Goal: Transaction & Acquisition: Purchase product/service

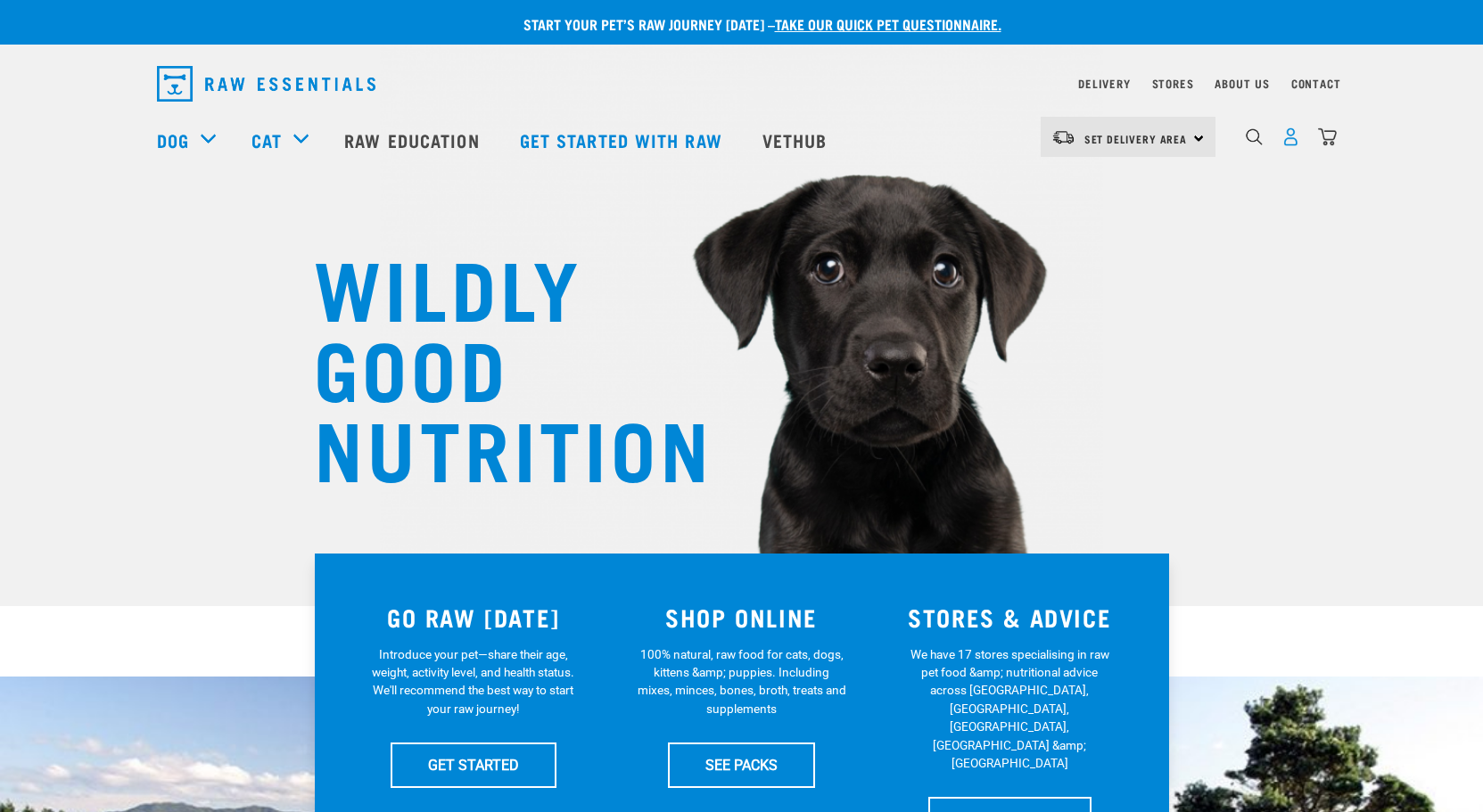
click at [1294, 144] on img "dropdown navigation" at bounding box center [1291, 137] width 19 height 19
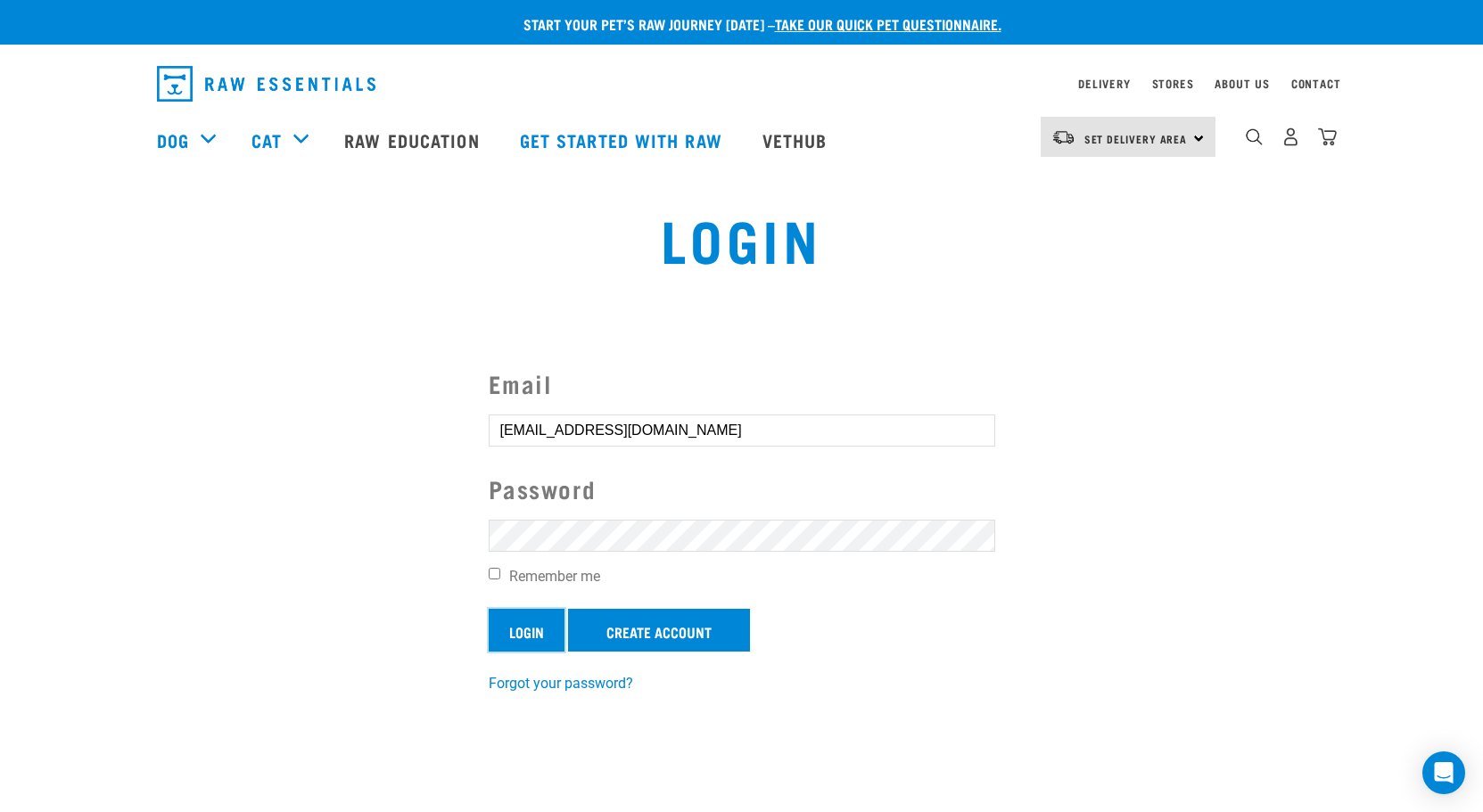
click at [505, 627] on input "Login" at bounding box center [526, 630] width 76 height 43
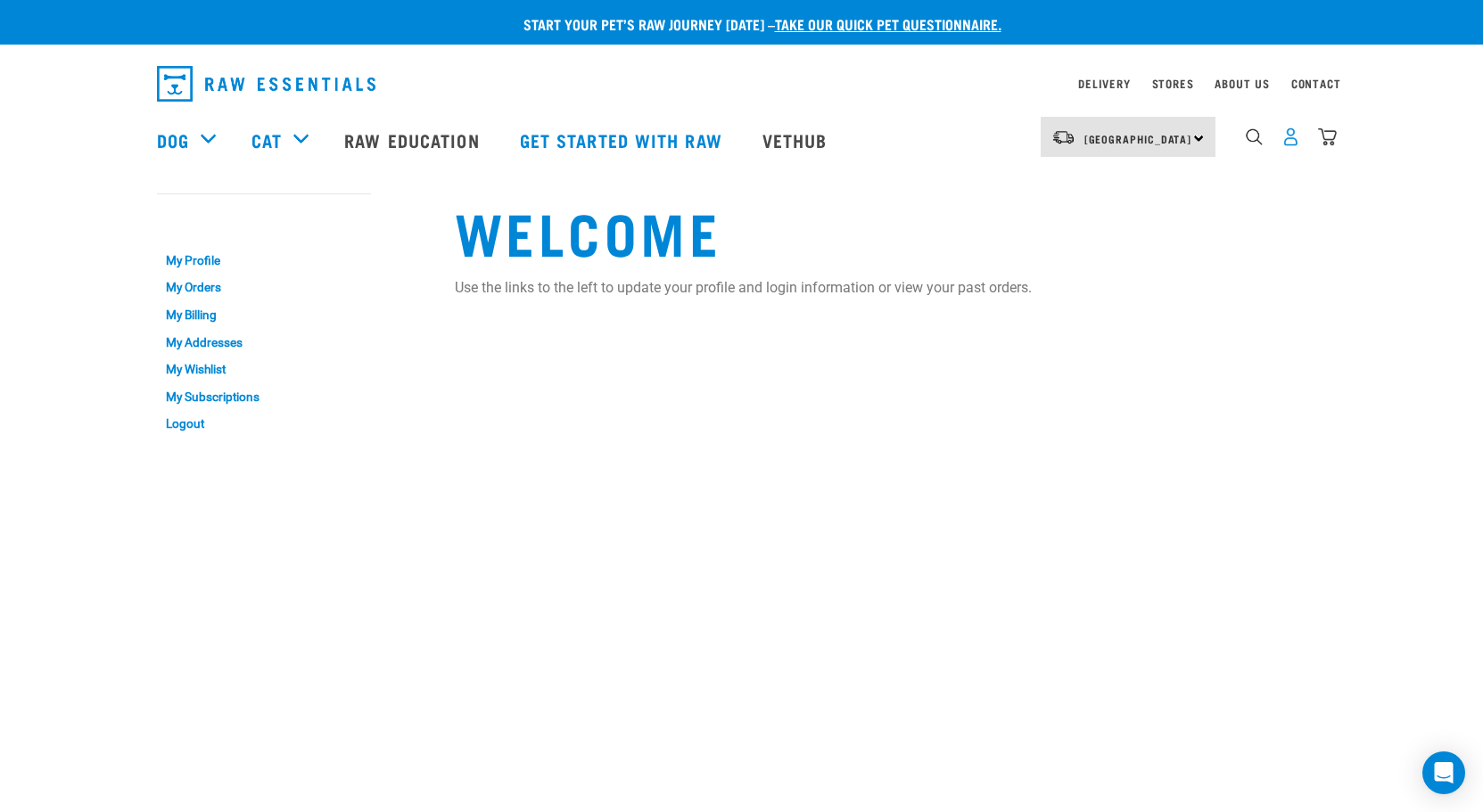
click at [1293, 147] on img "dropdown navigation" at bounding box center [1291, 137] width 19 height 19
click at [1293, 146] on img "dropdown navigation" at bounding box center [1291, 137] width 19 height 19
click at [204, 261] on link "My Profile" at bounding box center [264, 260] width 214 height 28
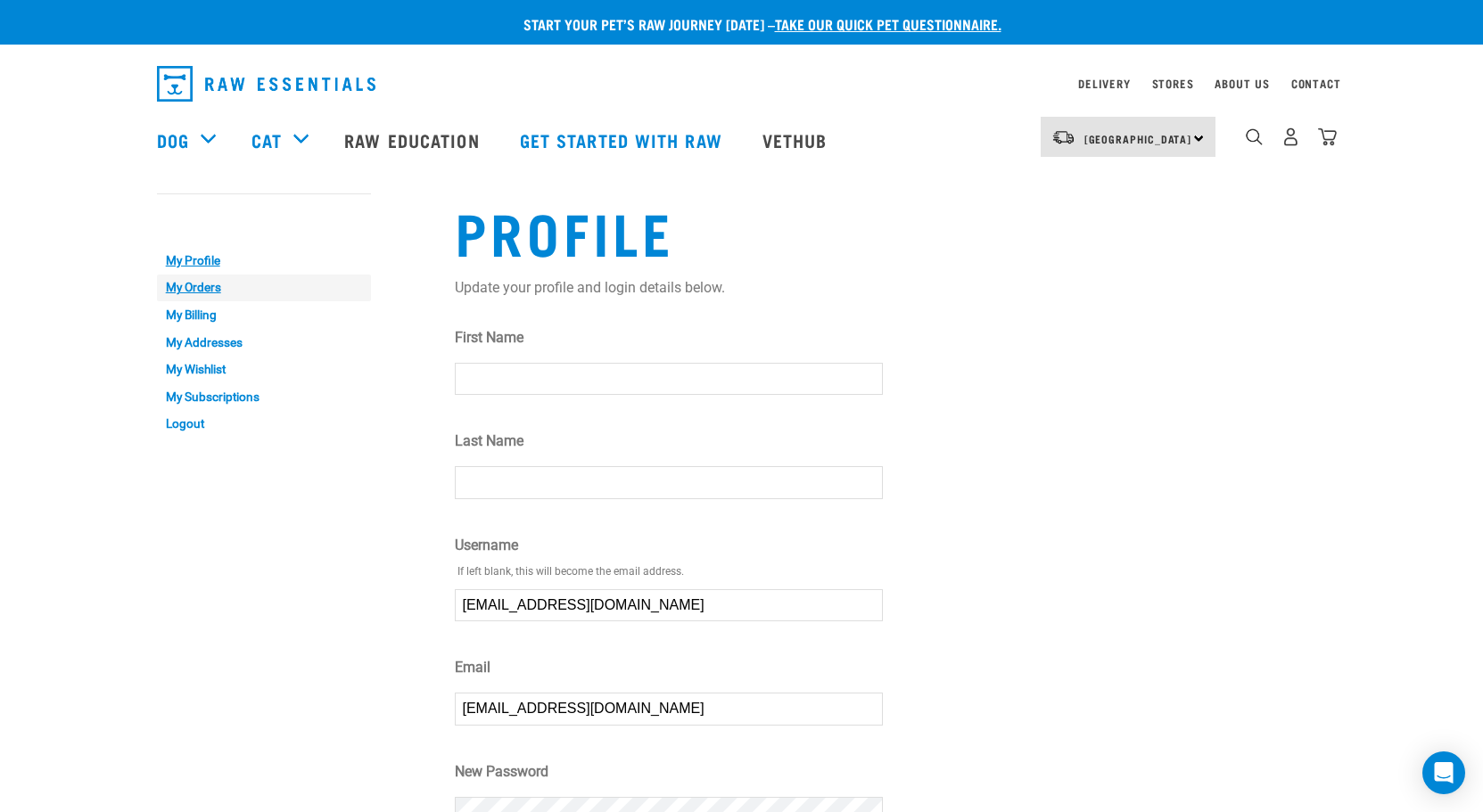
click at [179, 289] on link "My Orders" at bounding box center [264, 288] width 214 height 28
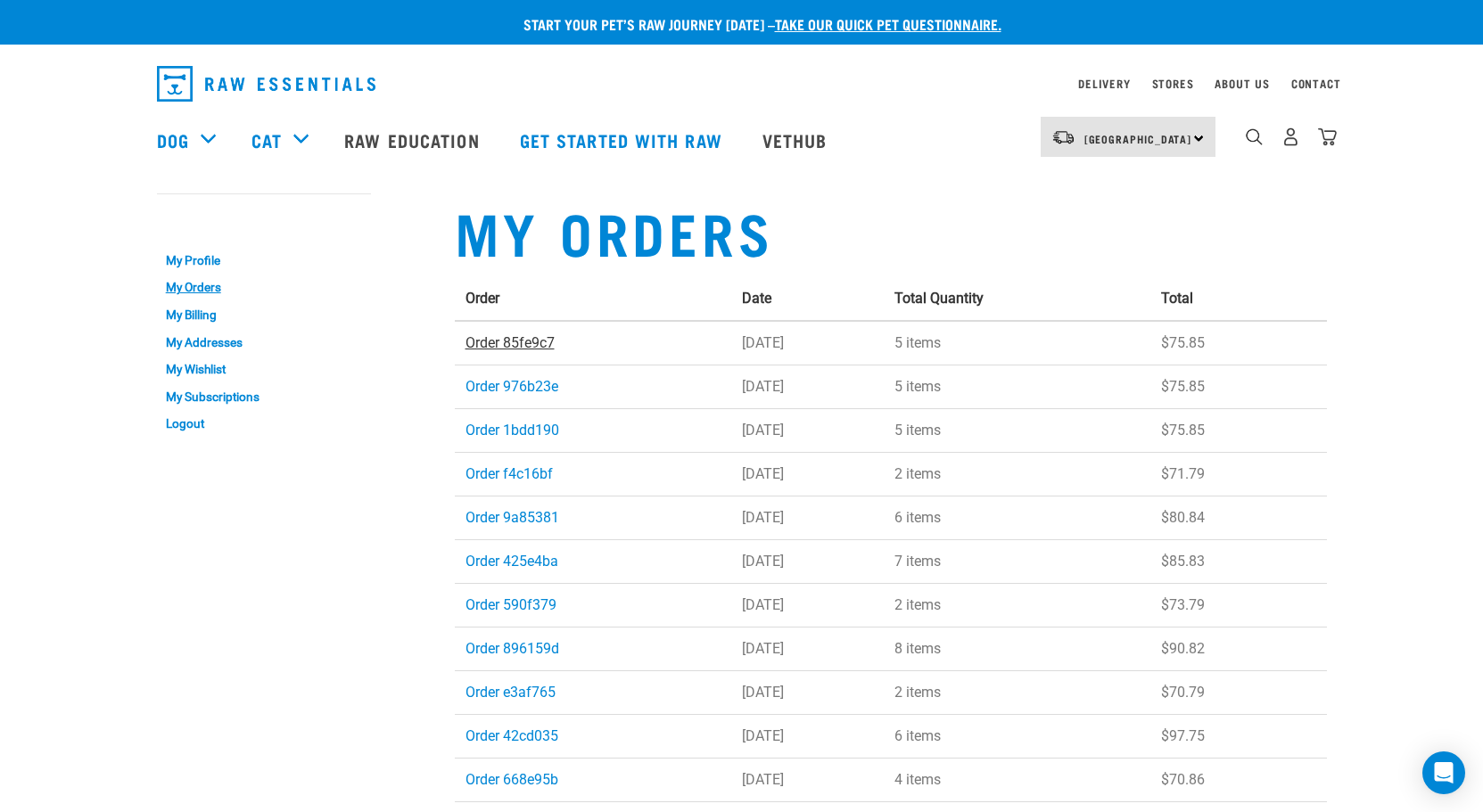
click at [528, 339] on link "Order 85fe9c7" at bounding box center [510, 343] width 89 height 17
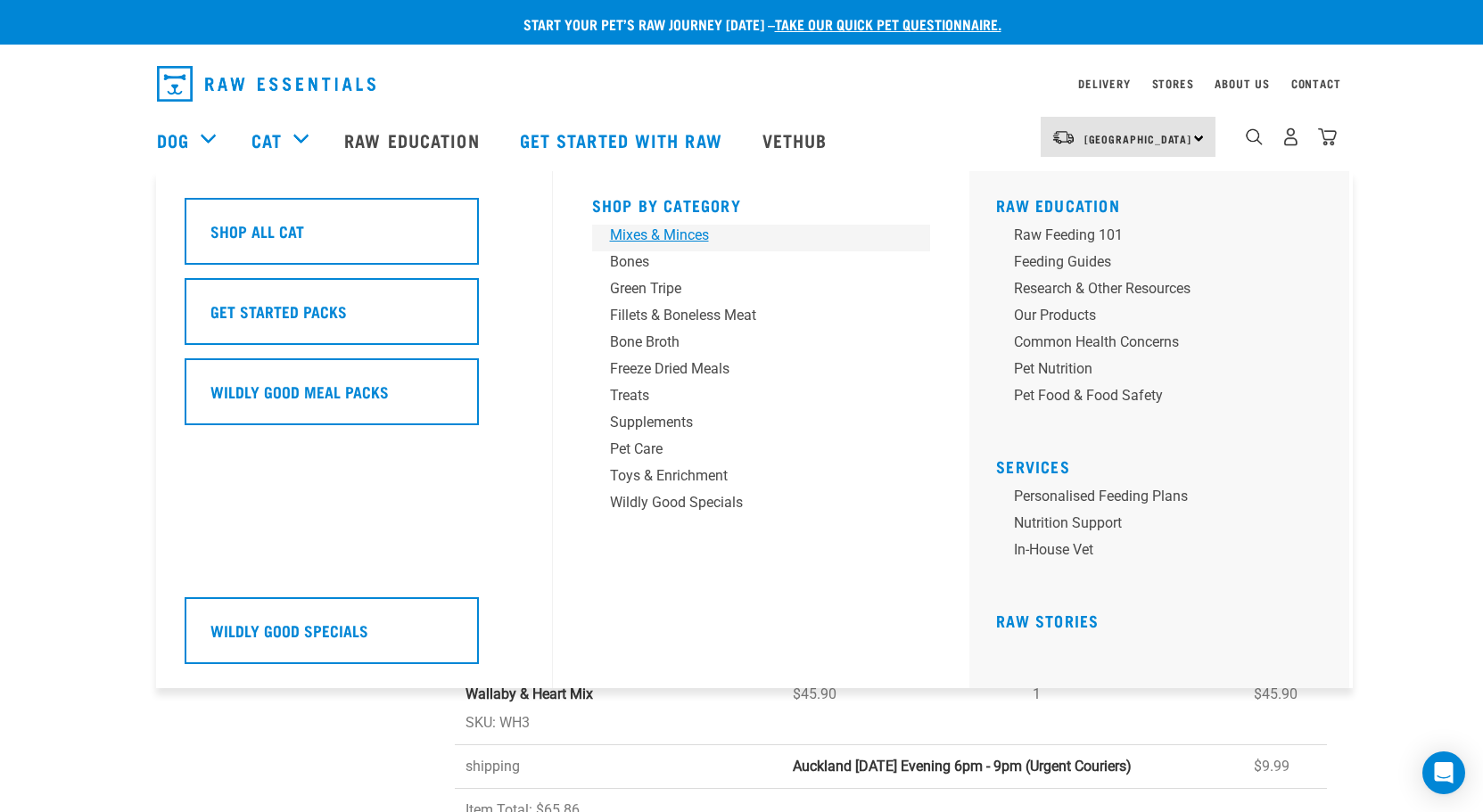
click at [697, 239] on div "Mixes & Minces" at bounding box center [749, 236] width 278 height 22
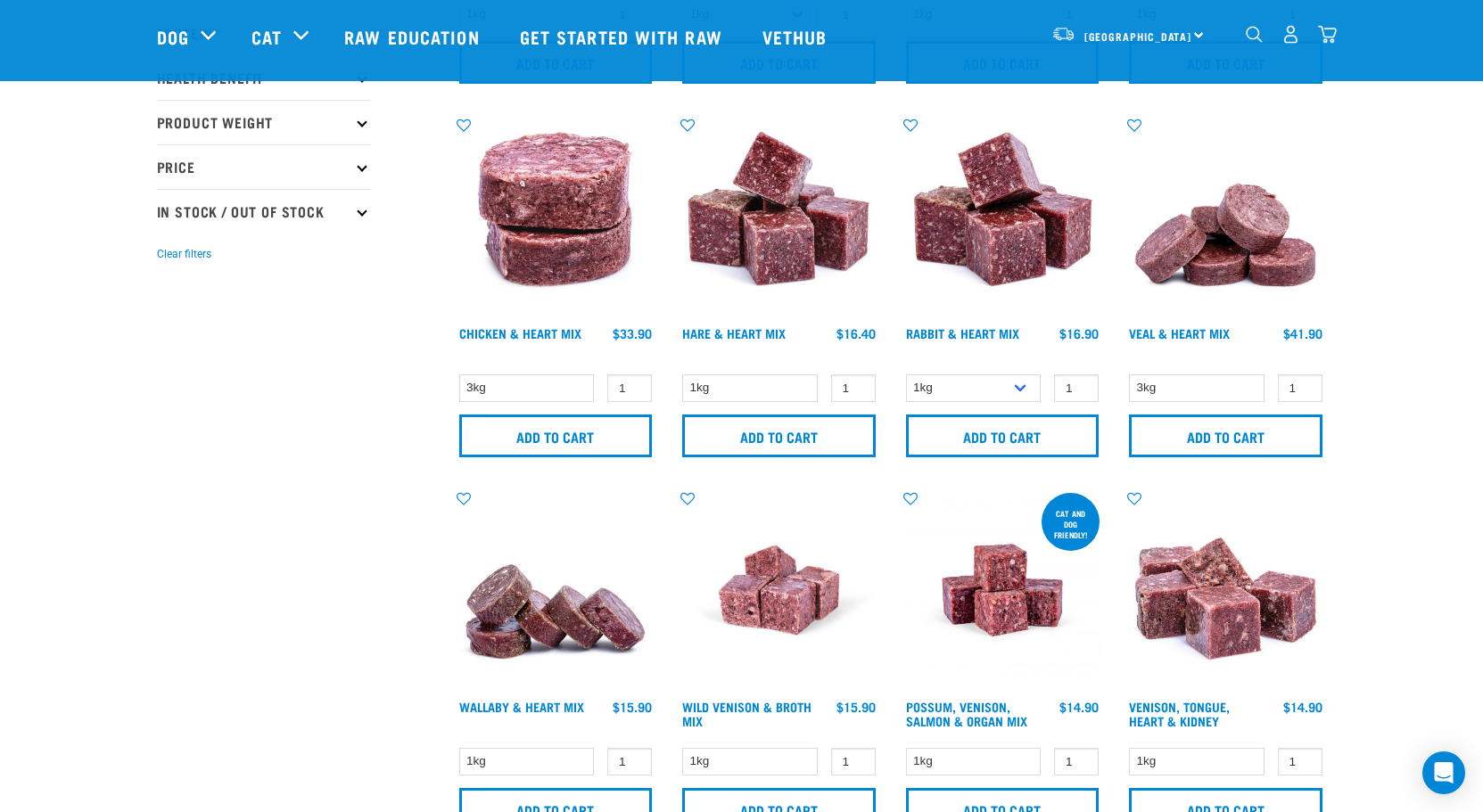
scroll to position [506, 0]
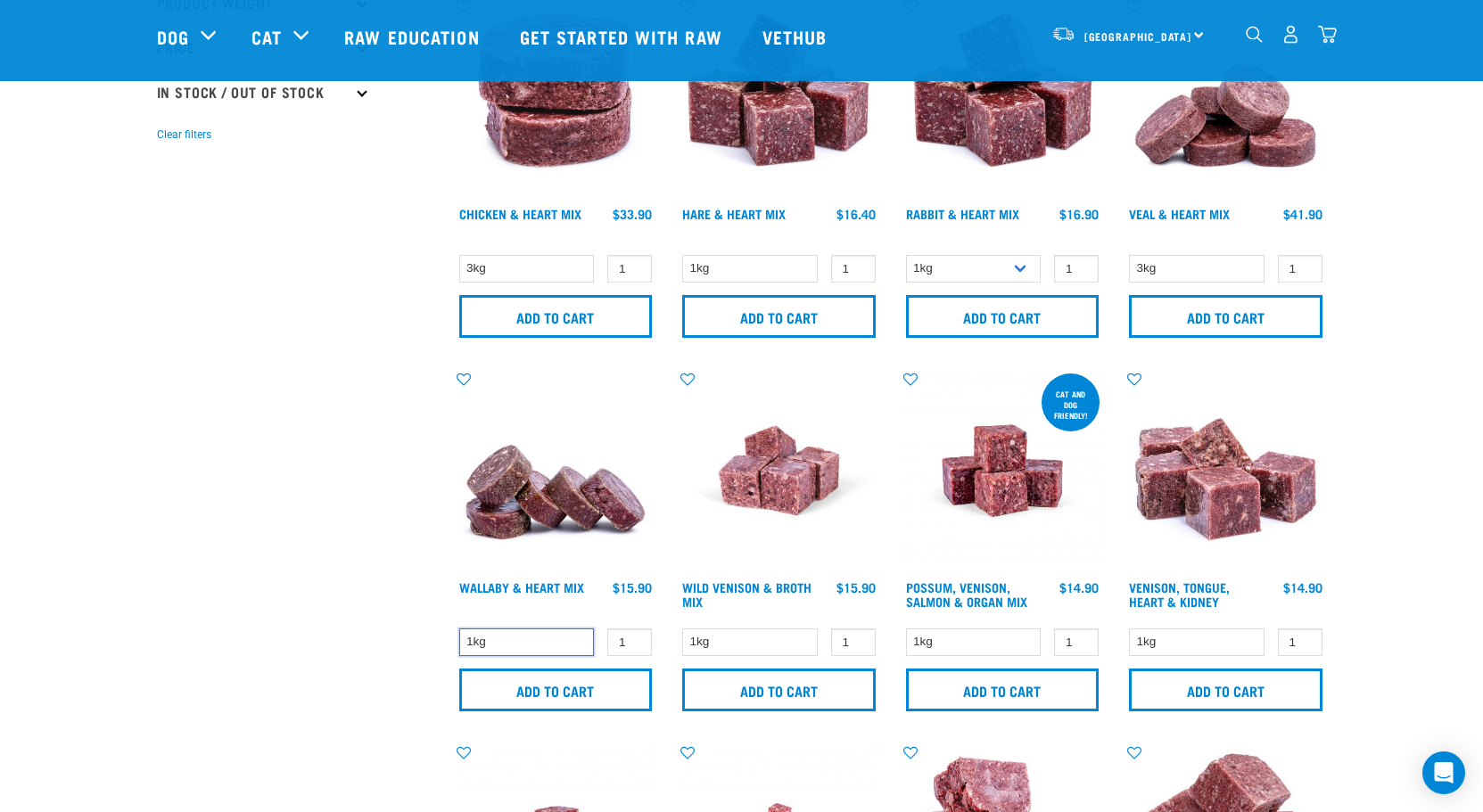
click at [541, 640] on select "1kg" at bounding box center [527, 643] width 136 height 28
click at [631, 640] on input "2" at bounding box center [629, 643] width 45 height 28
click at [630, 637] on input "3" at bounding box center [629, 643] width 45 height 28
type input "4"
click at [630, 637] on input "4" at bounding box center [629, 643] width 45 height 28
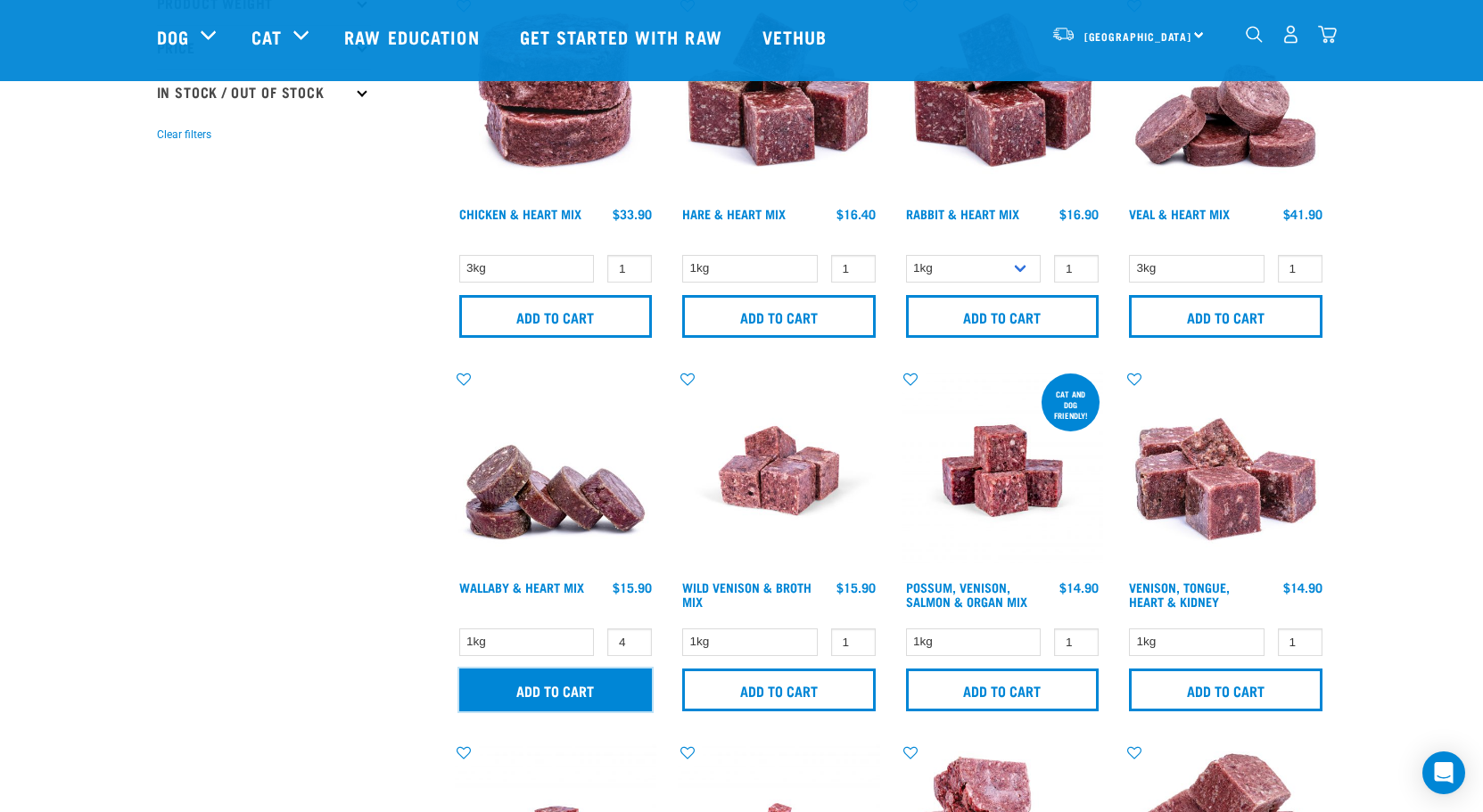
click at [625, 694] on input "Add to cart" at bounding box center [556, 689] width 193 height 43
click at [1248, 611] on h4 "Venison, Tongue, Heart & Kidney" at bounding box center [1197, 598] width 136 height 36
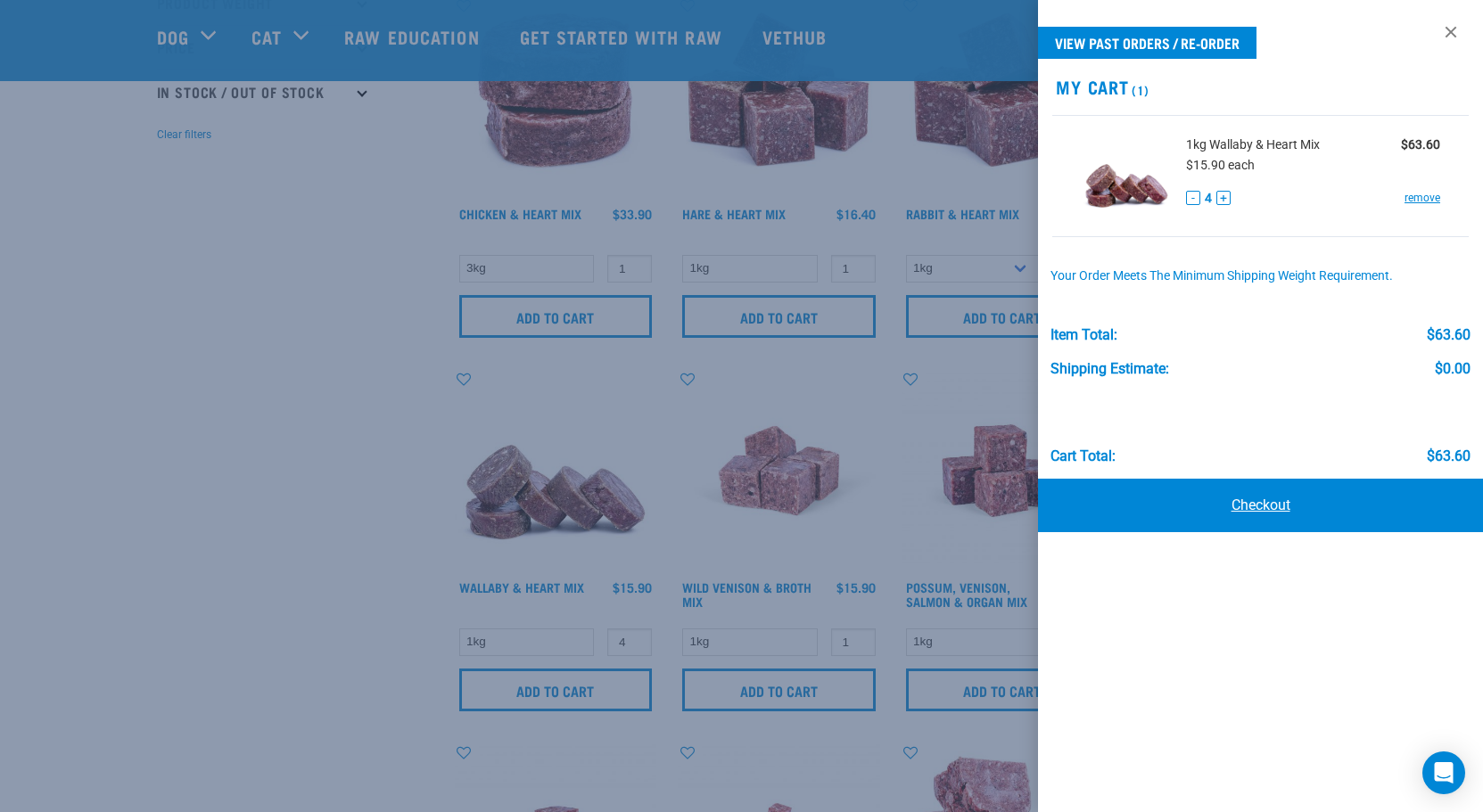
click at [1272, 503] on link "Checkout" at bounding box center [1260, 506] width 445 height 53
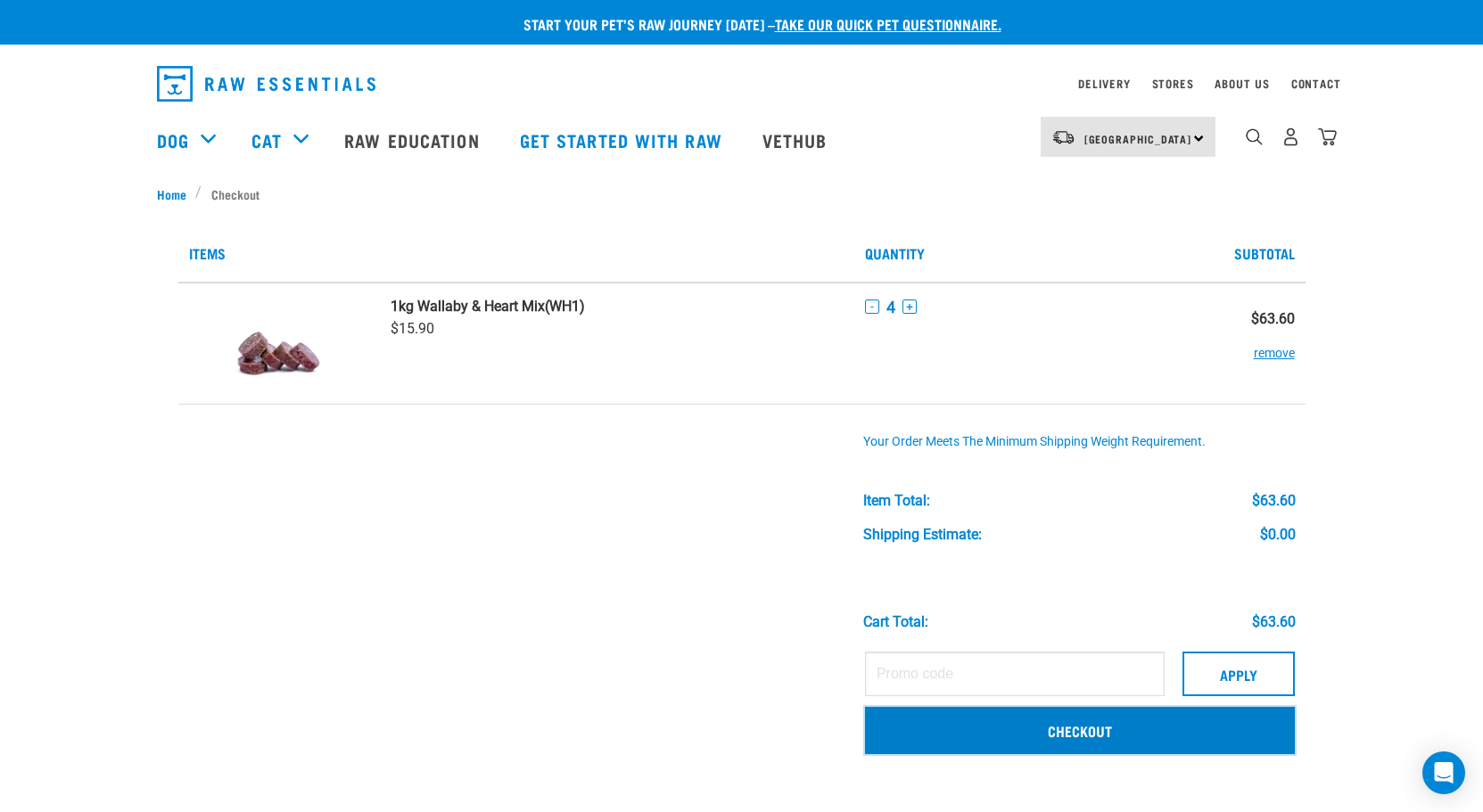
click at [1080, 726] on link "Checkout" at bounding box center [1080, 730] width 430 height 47
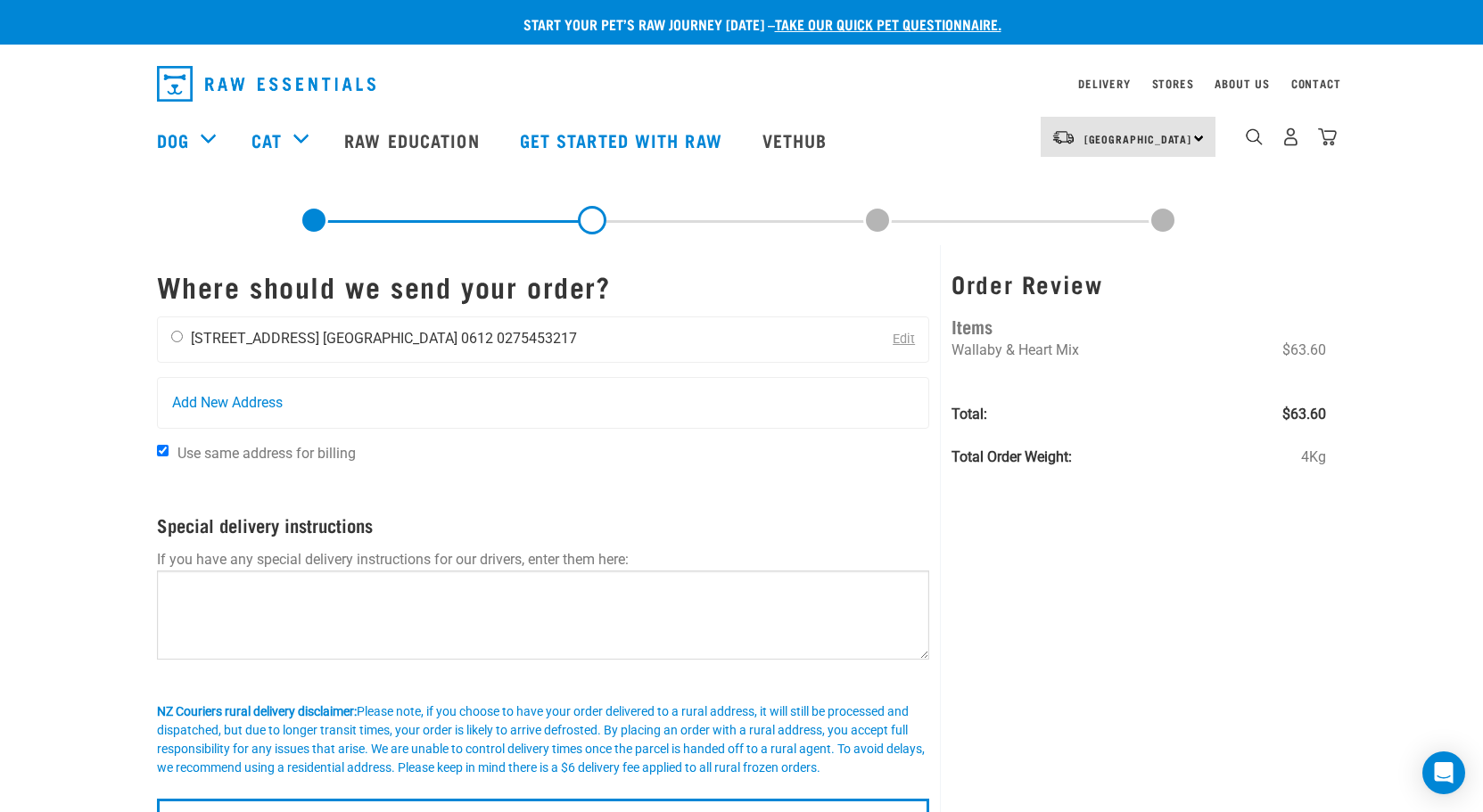
click at [177, 341] on input "radio" at bounding box center [177, 337] width 12 height 12
radio input "true"
click at [1249, 615] on div "Order Review Items Wallaby & Heart Mix $63.60 Total: $63.60 Total Order Weight:…" at bounding box center [1138, 549] width 397 height 607
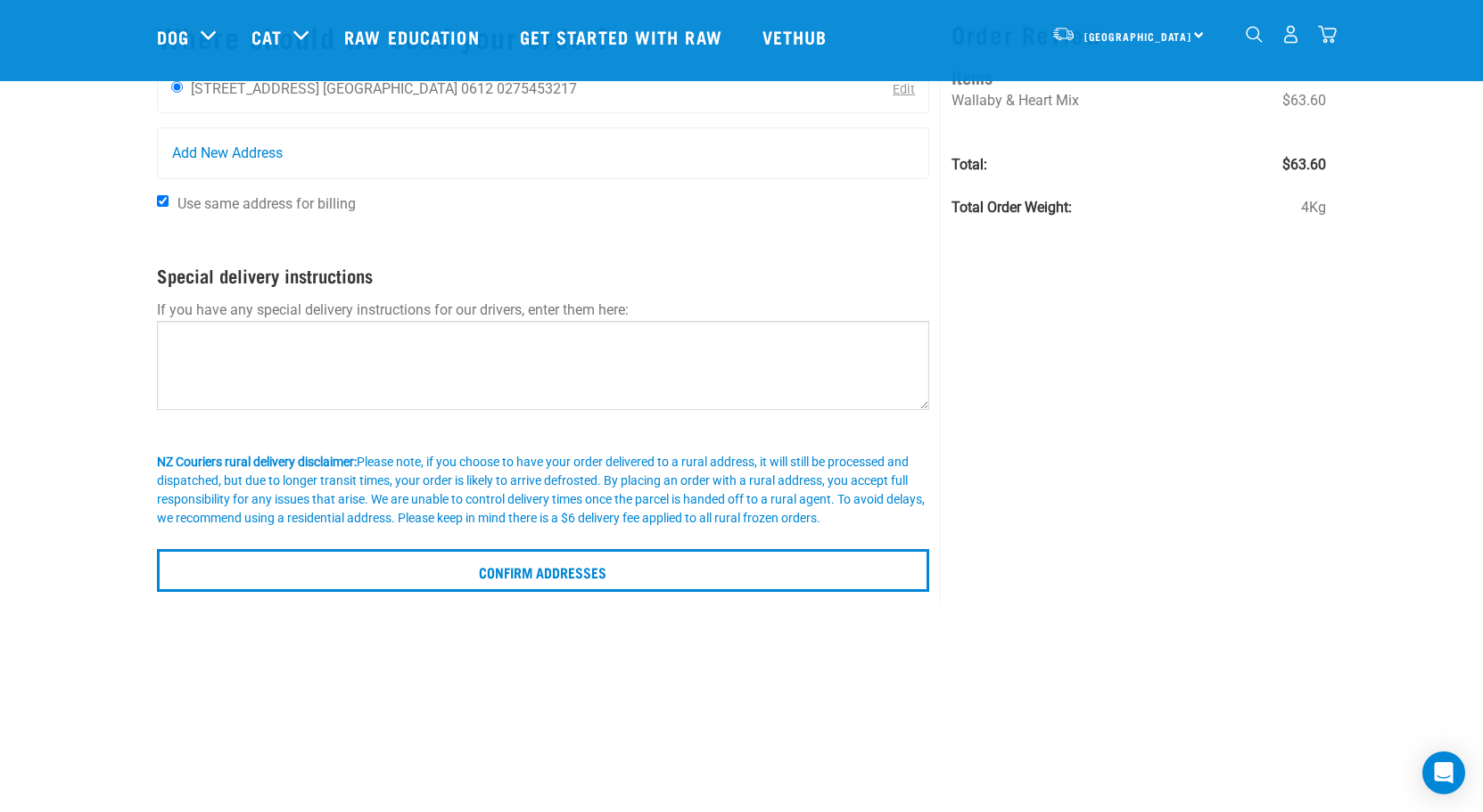
scroll to position [208, 0]
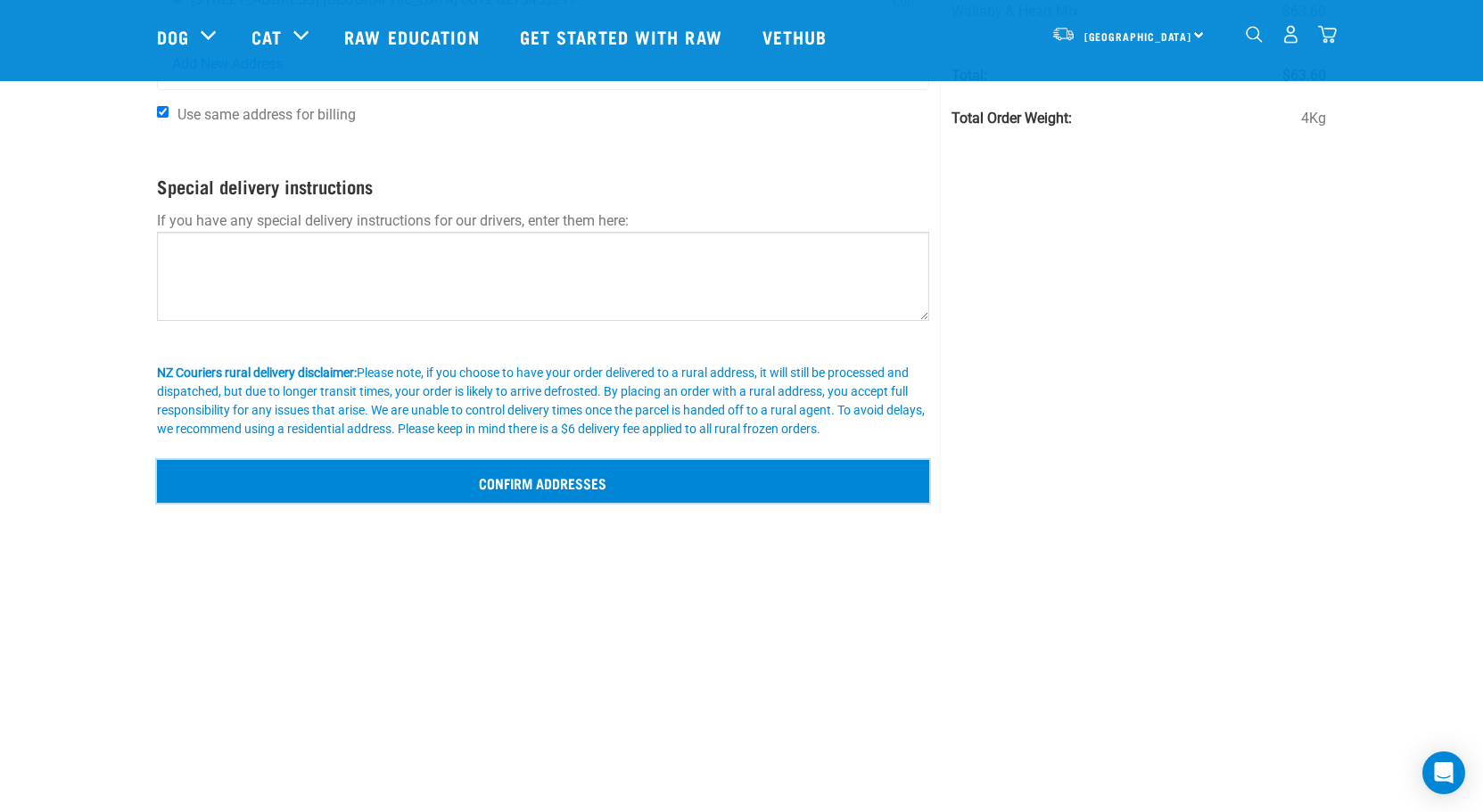
click at [542, 482] on input "Confirm addresses" at bounding box center [543, 481] width 774 height 43
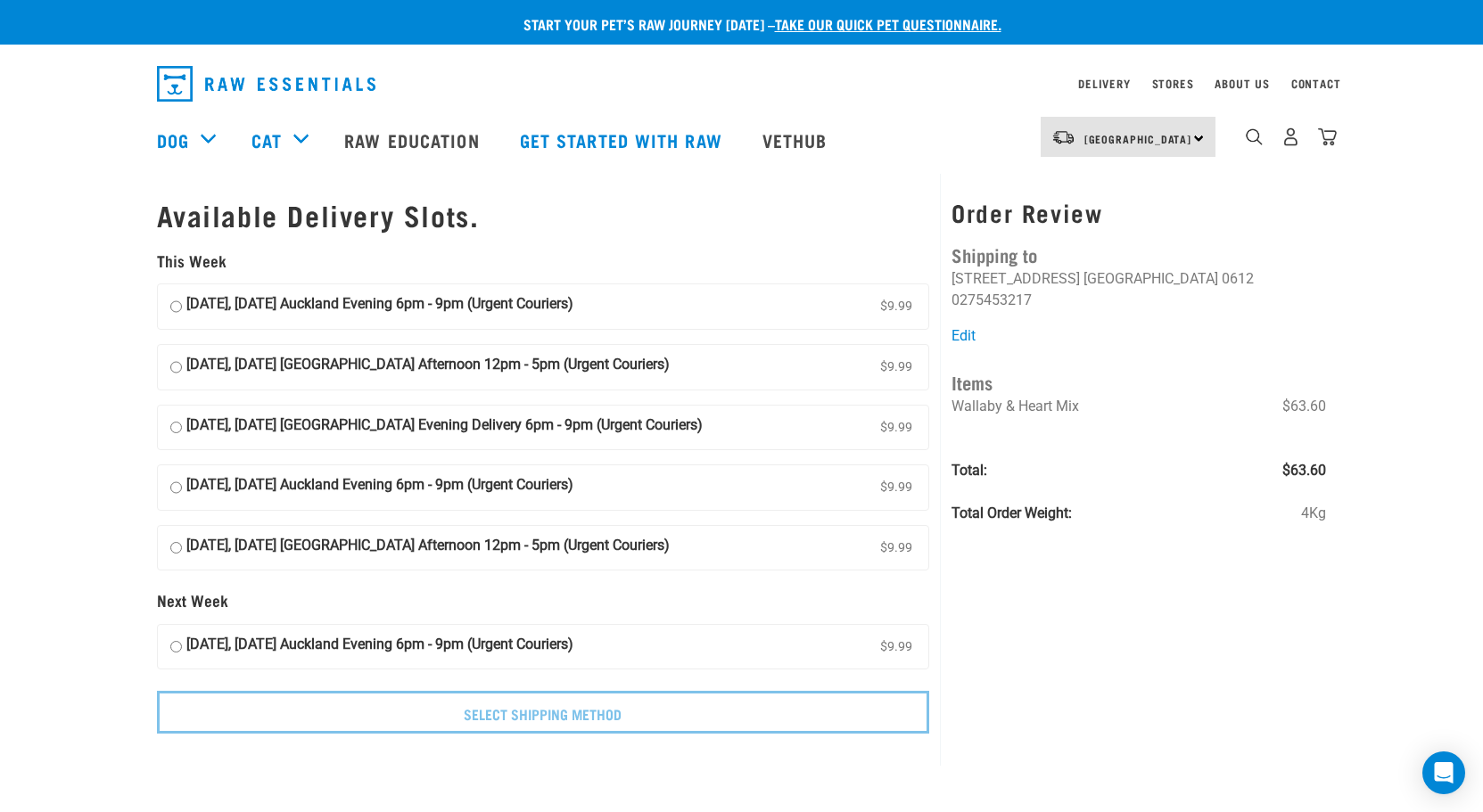
click at [179, 306] on input "[DATE], [DATE] Auckland Evening 6pm - 9pm (Urgent Couriers) $9.99" at bounding box center [176, 306] width 12 height 27
radio input "true"
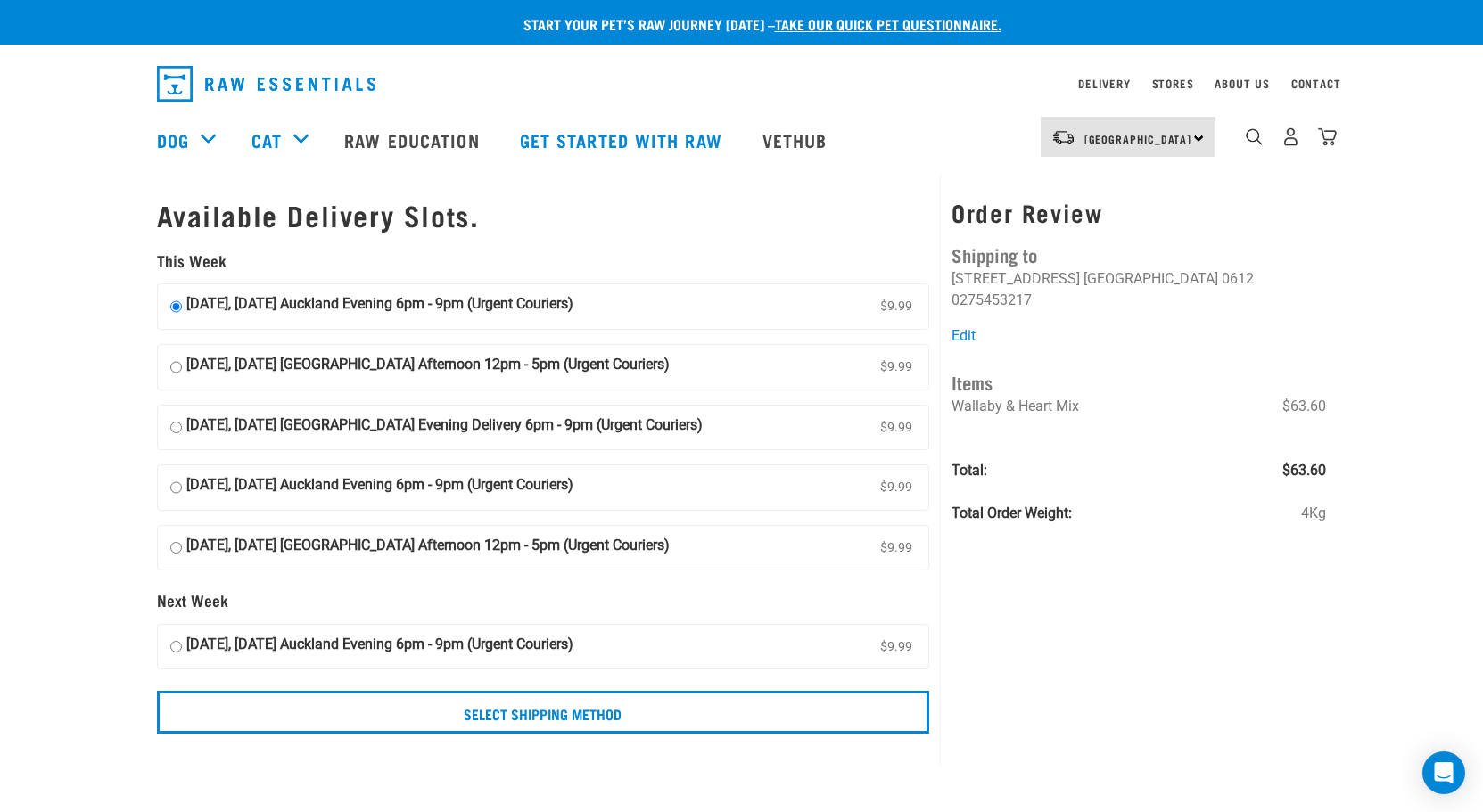
click at [176, 484] on input "22 August, Friday Auckland Evening 6pm - 9pm (Urgent Couriers) $9.99" at bounding box center [176, 487] width 12 height 27
radio input "true"
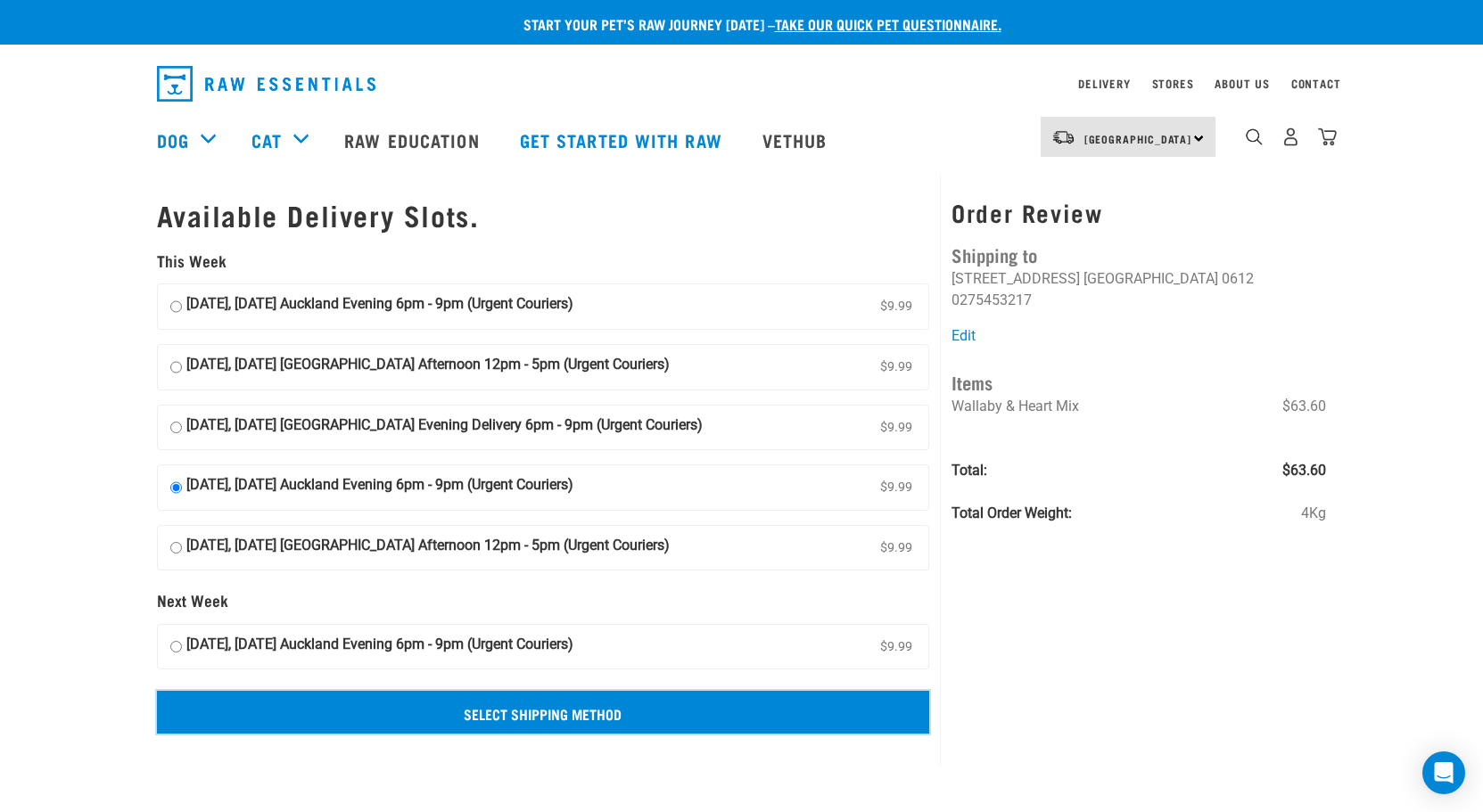
click at [535, 715] on input "Select Shipping Method" at bounding box center [543, 712] width 774 height 43
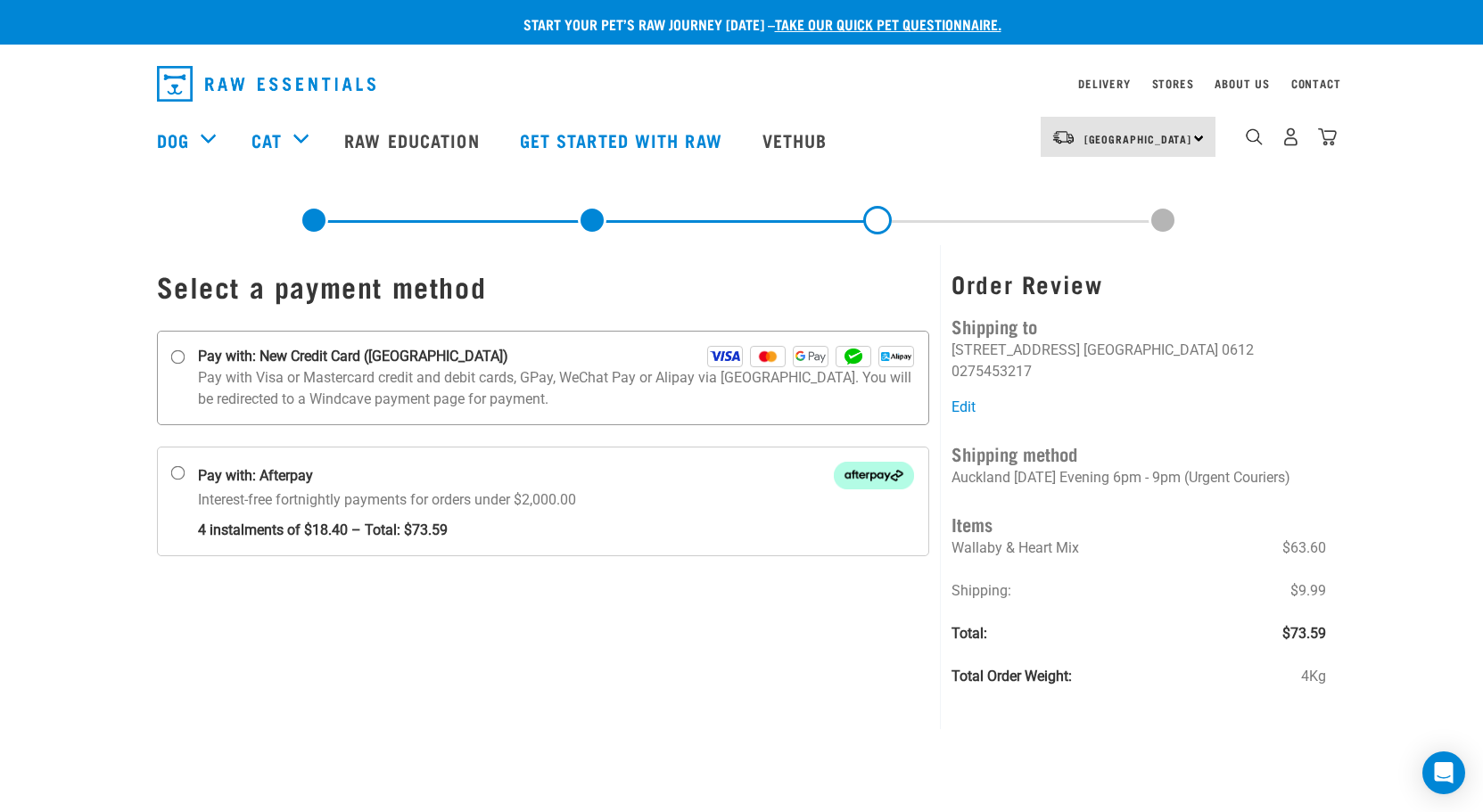
click at [178, 357] on input "Pay with: New Credit Card ([GEOGRAPHIC_DATA])" at bounding box center [177, 357] width 14 height 14
radio input "true"
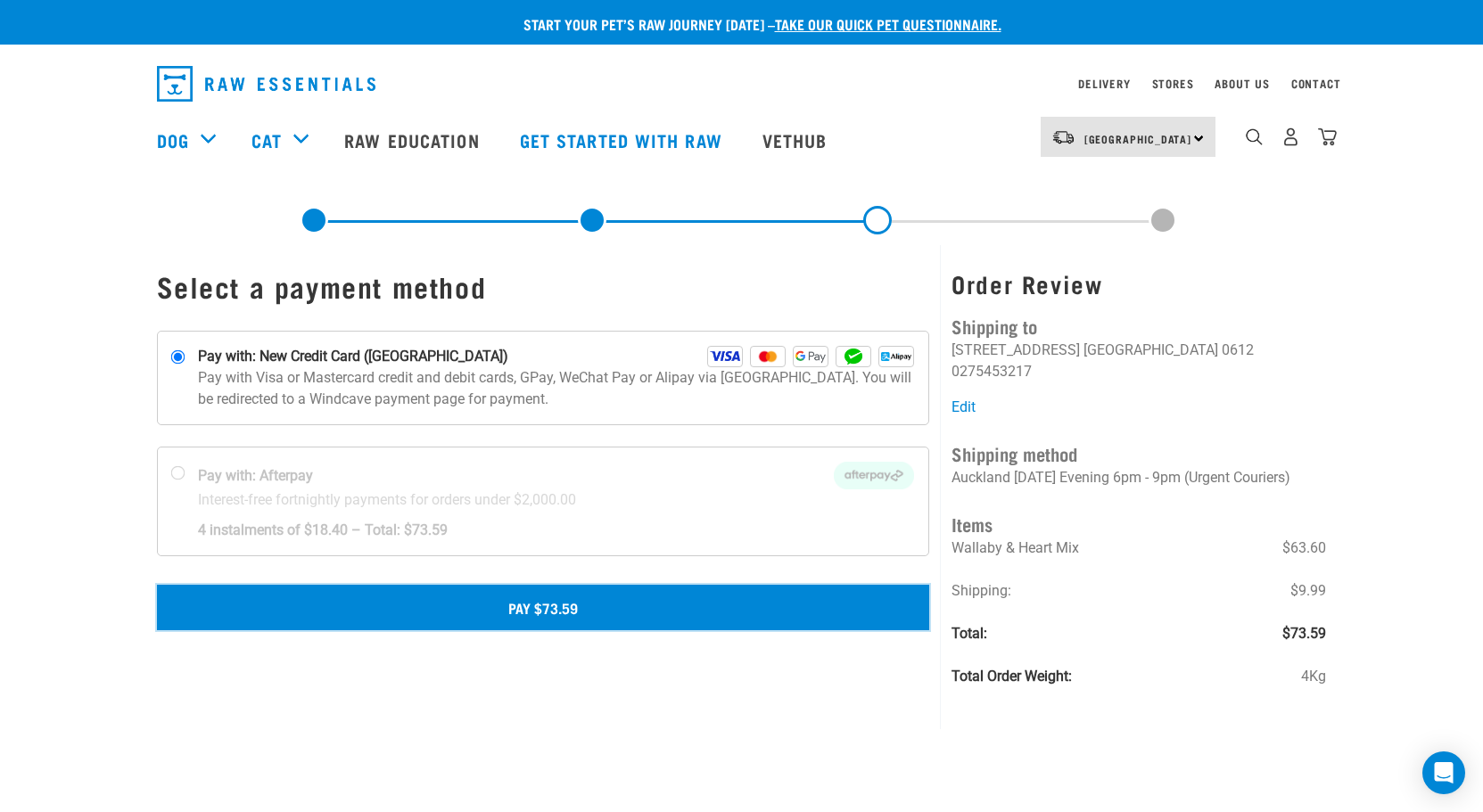
click at [540, 600] on button "Pay $73.59" at bounding box center [543, 607] width 774 height 45
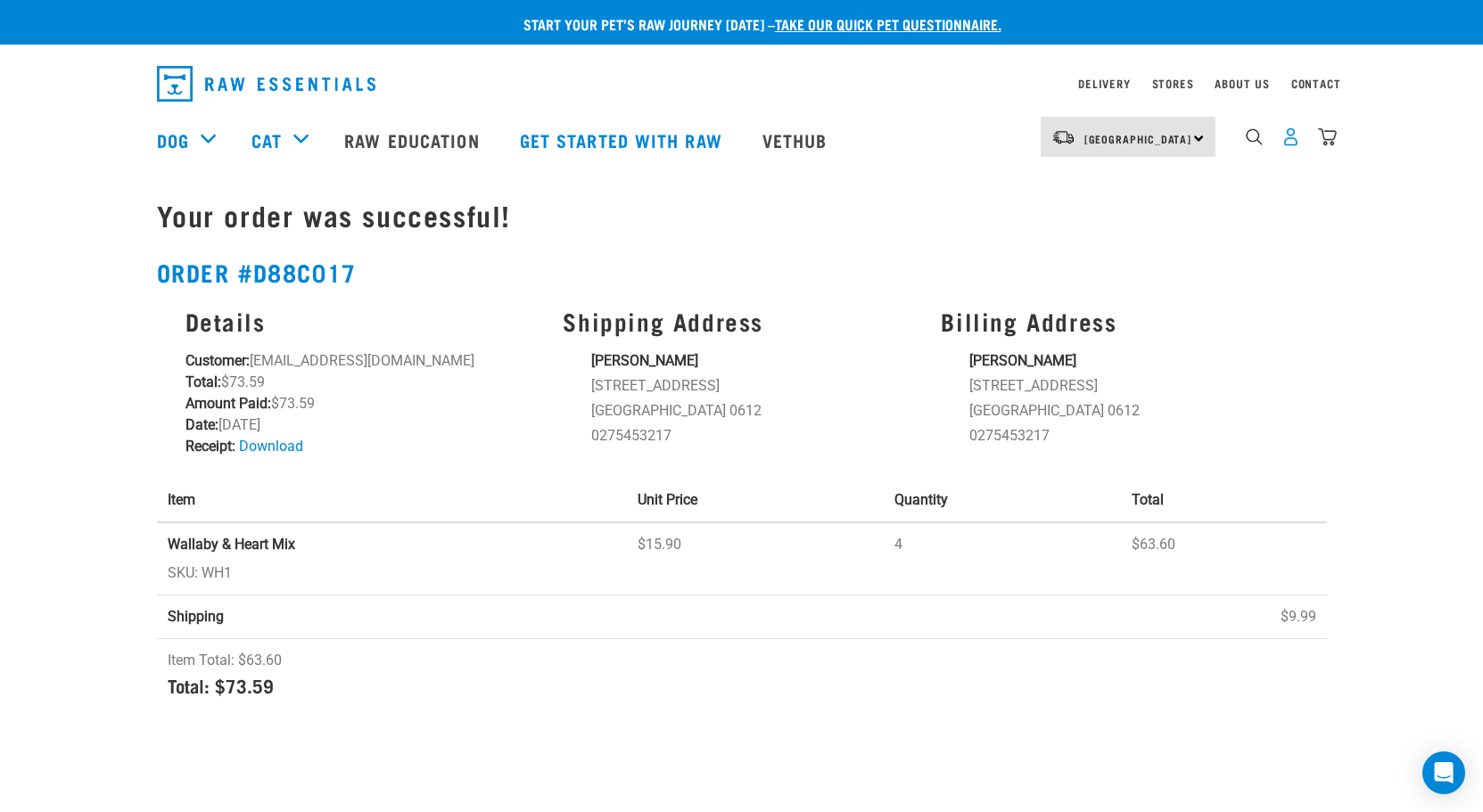
click at [1287, 144] on img "dropdown navigation" at bounding box center [1291, 137] width 19 height 19
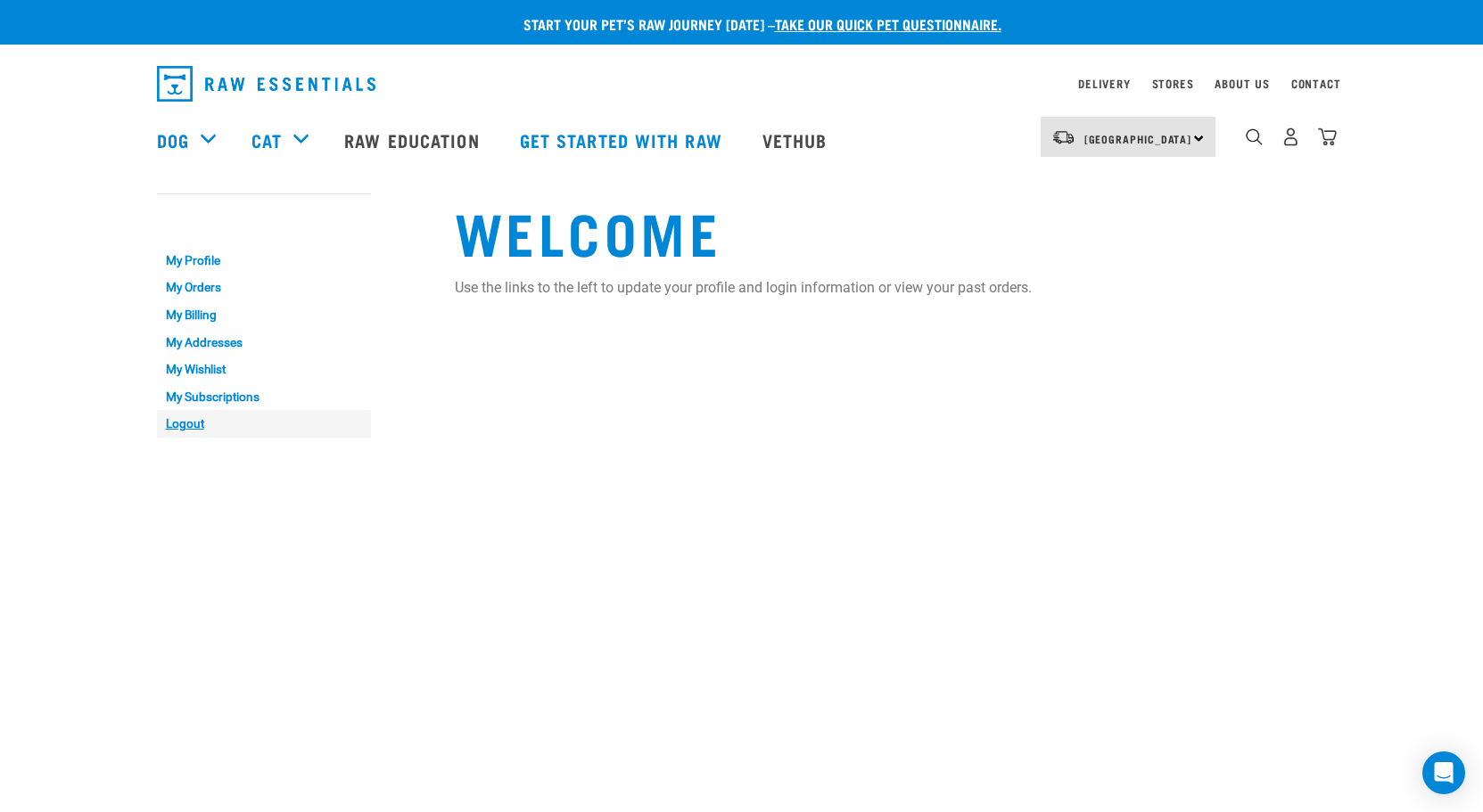
click at [188, 425] on link "Logout" at bounding box center [264, 424] width 214 height 28
